Goal: Task Accomplishment & Management: Manage account settings

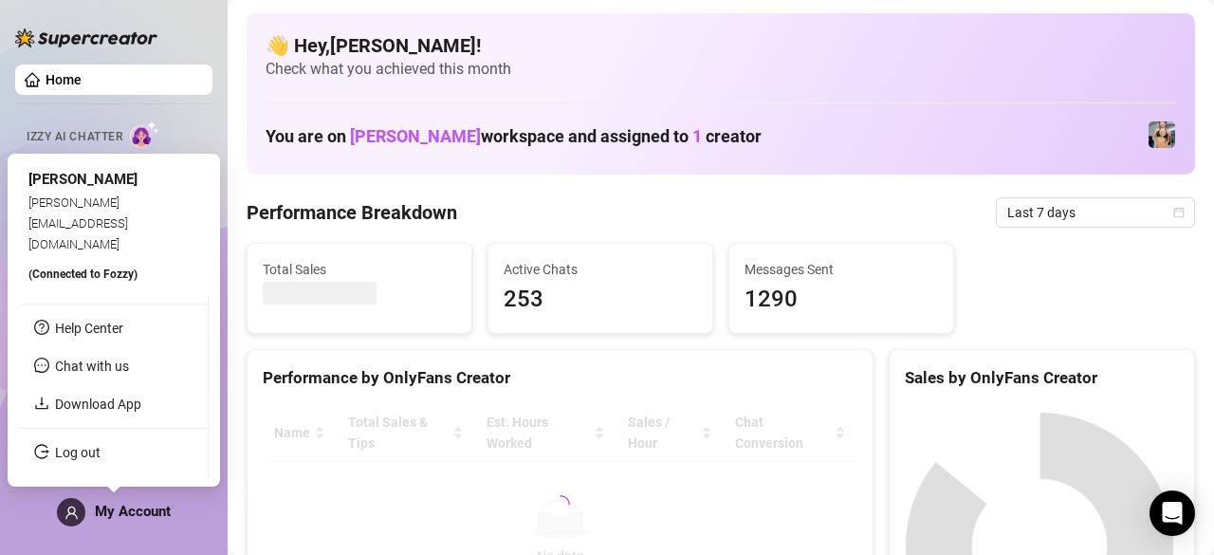
click at [116, 498] on div "My Account" at bounding box center [114, 512] width 114 height 28
click at [86, 453] on link "Log out" at bounding box center [78, 452] width 46 height 15
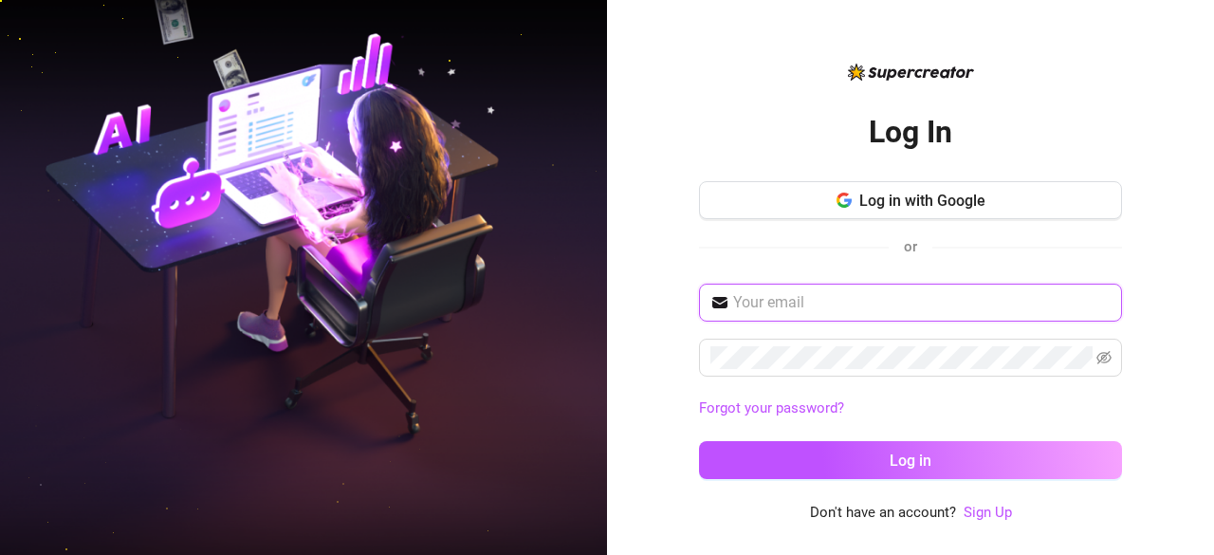
click at [765, 303] on input "text" at bounding box center [922, 302] width 378 height 23
type input "[EMAIL_ADDRESS][DOMAIN_NAME]"
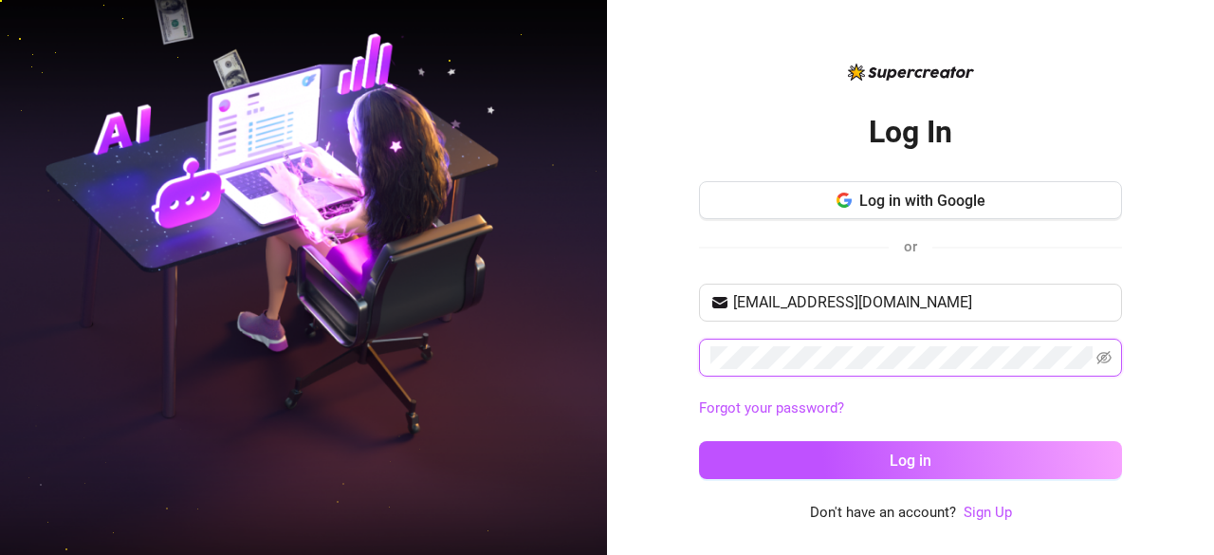
click at [699, 441] on button "Log in" at bounding box center [910, 460] width 423 height 38
